Goal: Transaction & Acquisition: Purchase product/service

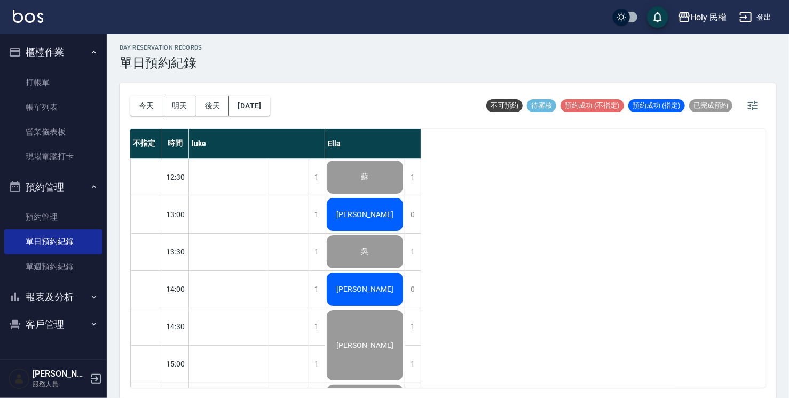
scroll to position [377, 0]
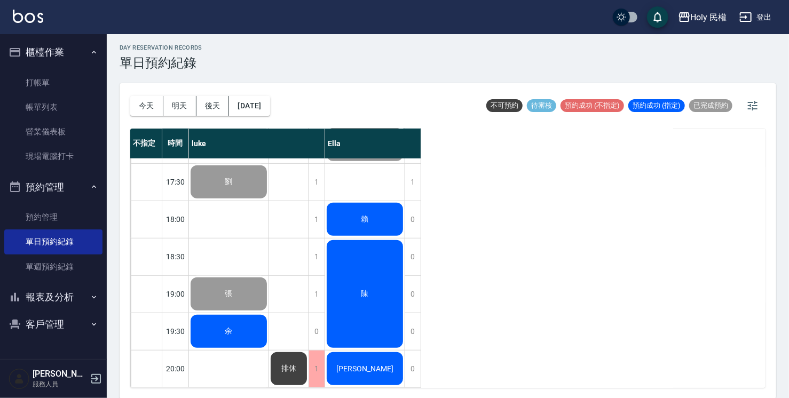
click at [202, 324] on div "余" at bounding box center [229, 331] width 80 height 36
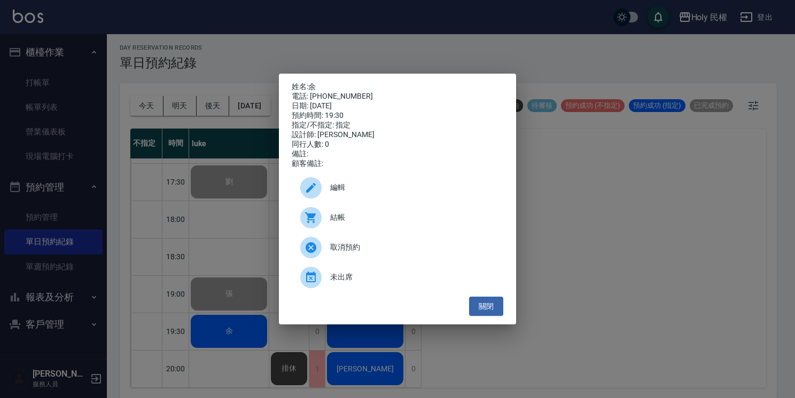
click at [346, 223] on span "結帳" at bounding box center [412, 217] width 164 height 11
click at [496, 311] on button "關閉" at bounding box center [486, 307] width 34 height 20
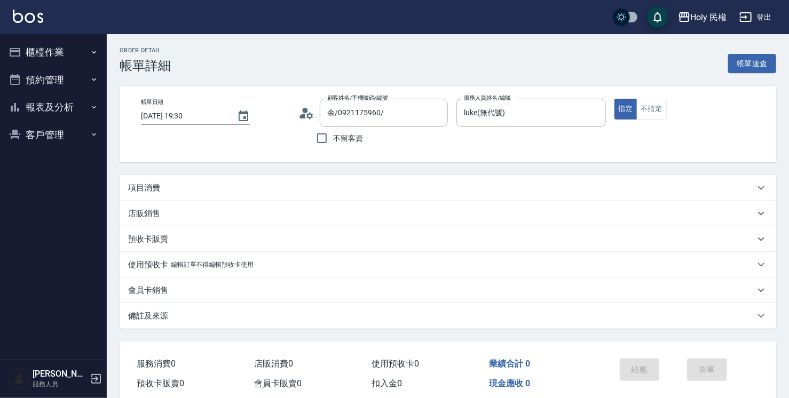
click at [354, 190] on div "項目消費" at bounding box center [441, 188] width 627 height 11
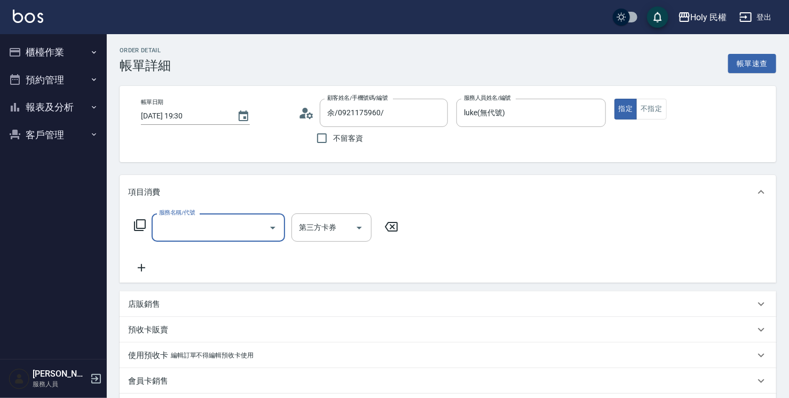
click at [203, 241] on div "服務名稱/代號" at bounding box center [219, 228] width 134 height 28
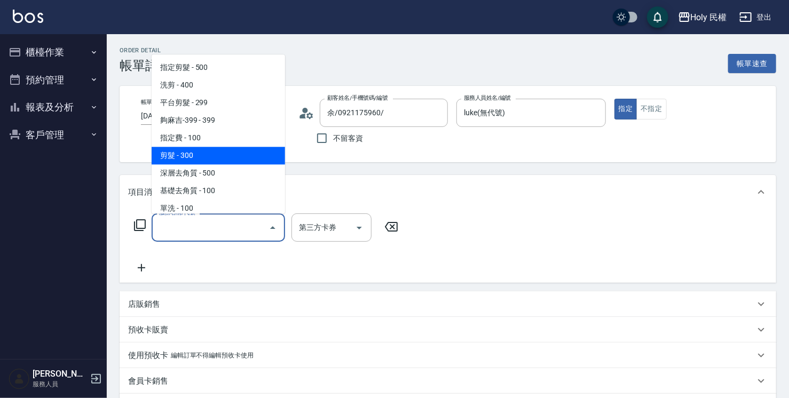
click at [192, 155] on span "剪髮 - 300" at bounding box center [219, 156] width 134 height 18
type input "剪髮(C02)"
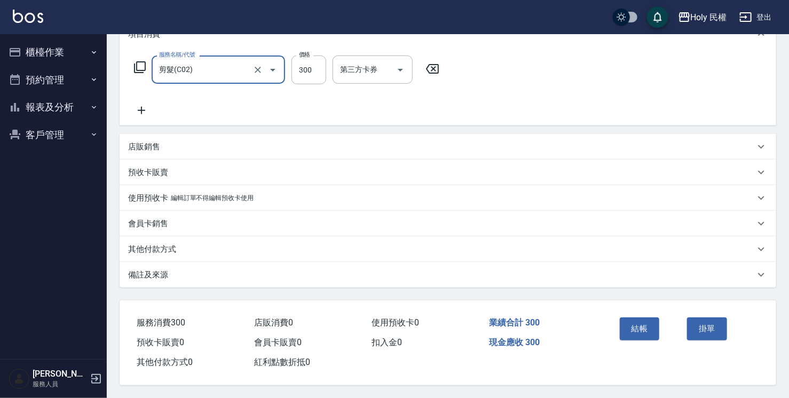
scroll to position [161, 0]
click at [636, 323] on button "結帳" at bounding box center [640, 329] width 40 height 22
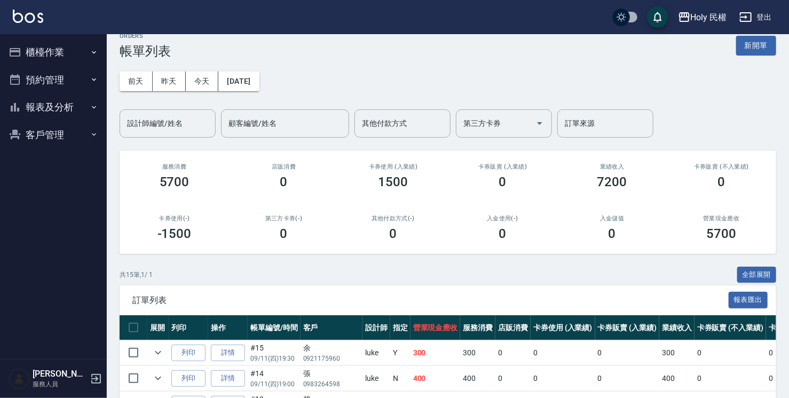
scroll to position [13, 0]
